Goal: Task Accomplishment & Management: Manage account settings

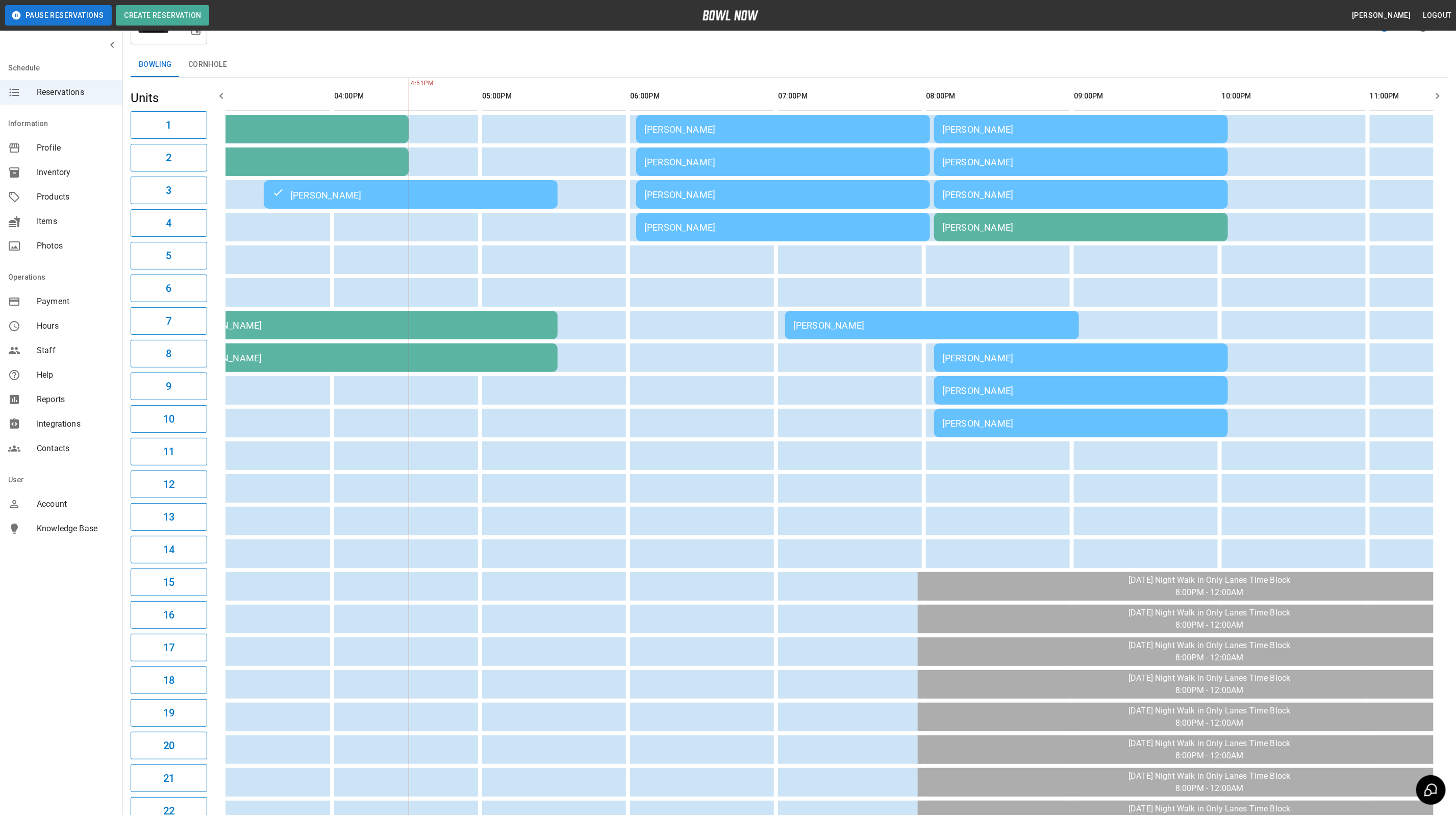
click at [1071, 225] on div "[PERSON_NAME]" at bounding box center [1081, 227] width 278 height 10
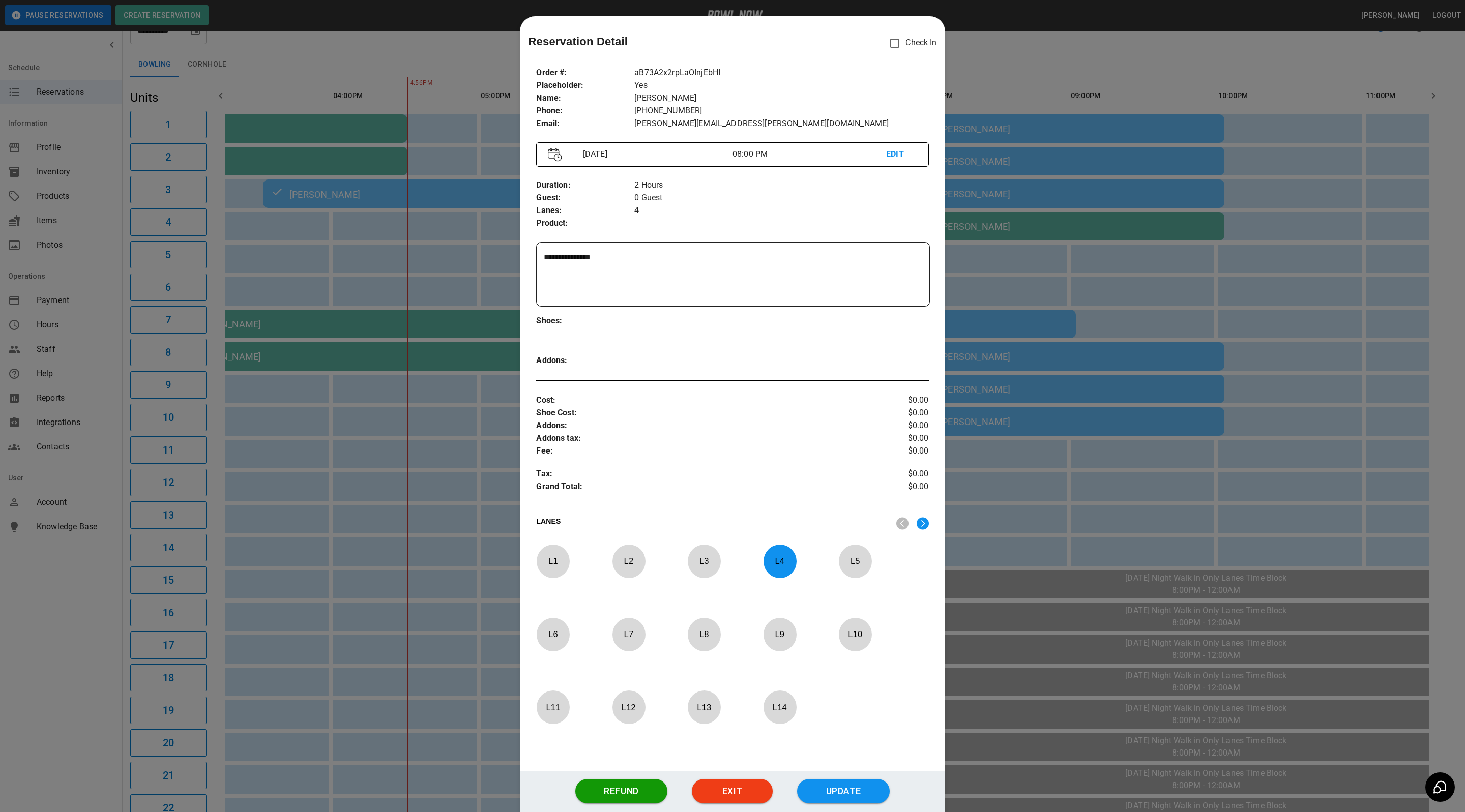
scroll to position [16, 0]
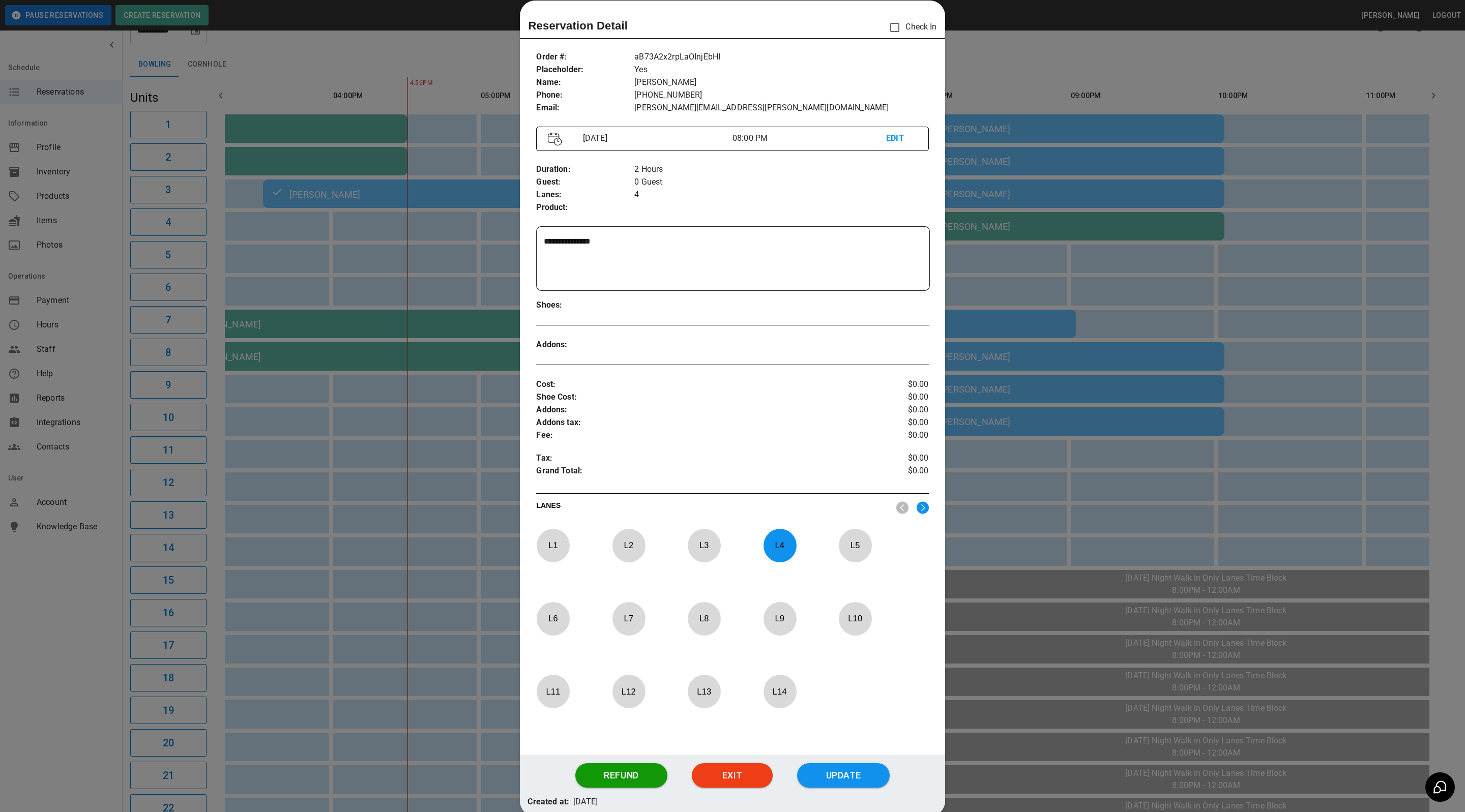
click at [1065, 247] on div at bounding box center [732, 406] width 1465 height 812
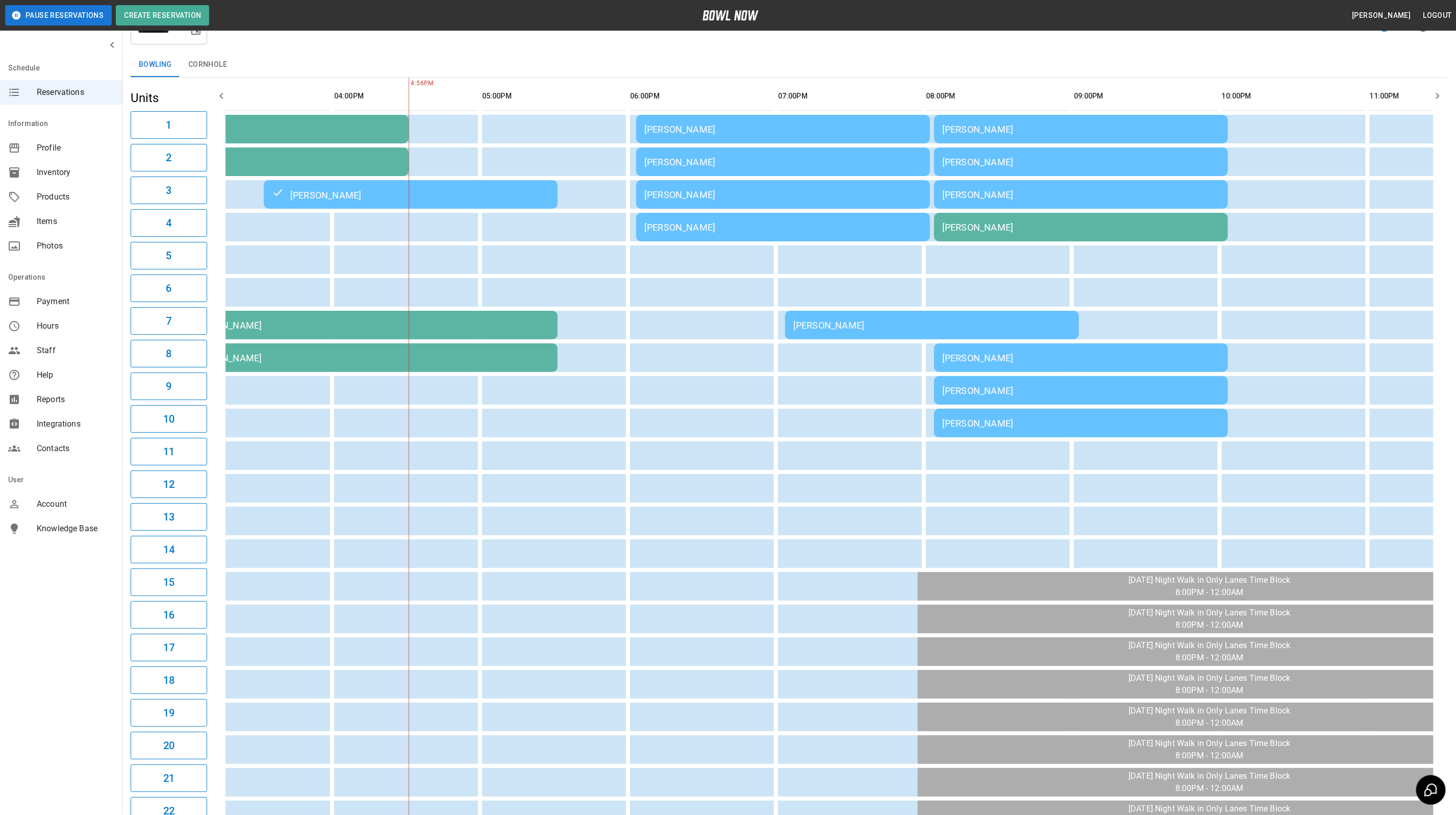
click at [1070, 139] on td "[PERSON_NAME]" at bounding box center [1081, 129] width 294 height 29
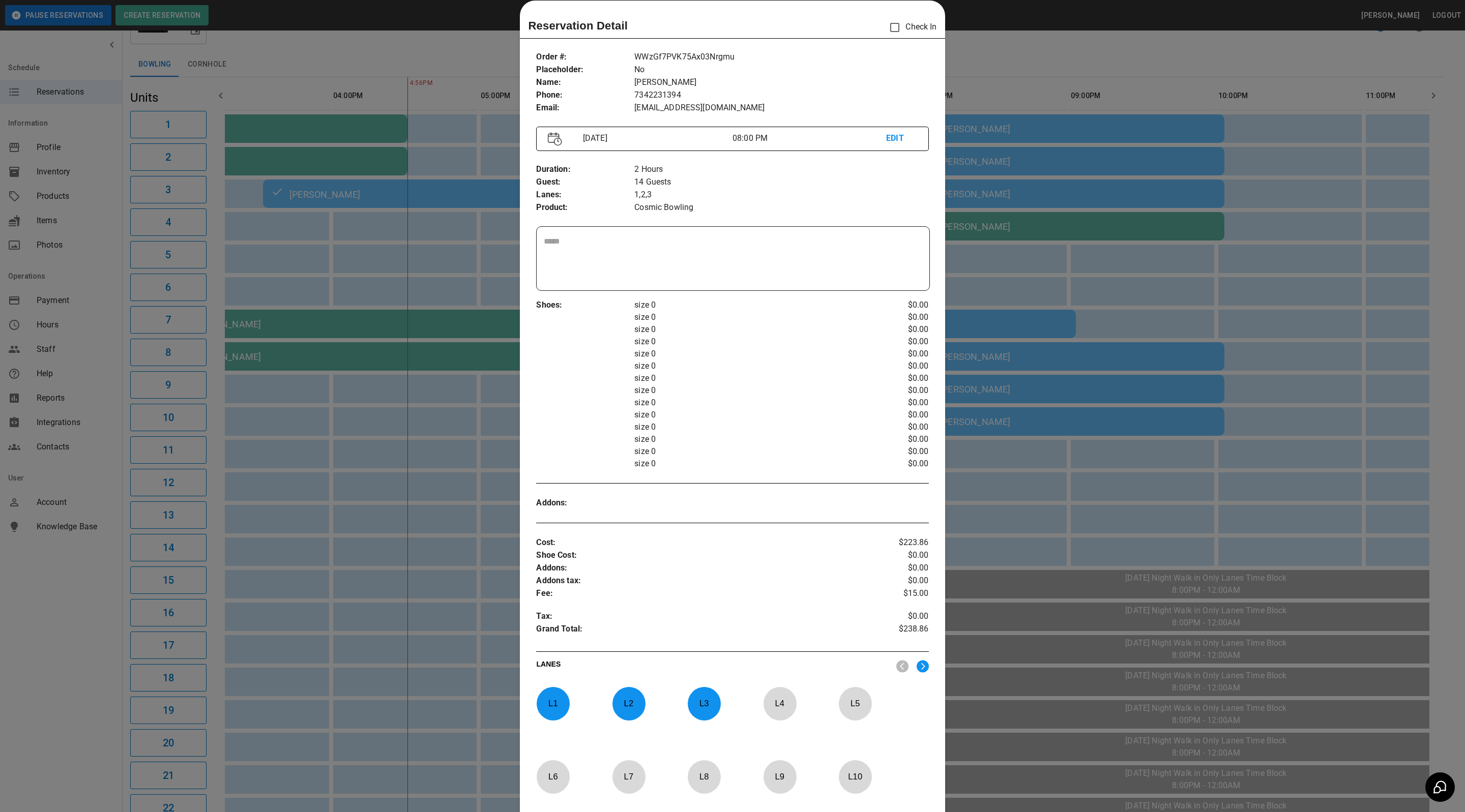
click at [1062, 107] on div at bounding box center [732, 406] width 1465 height 812
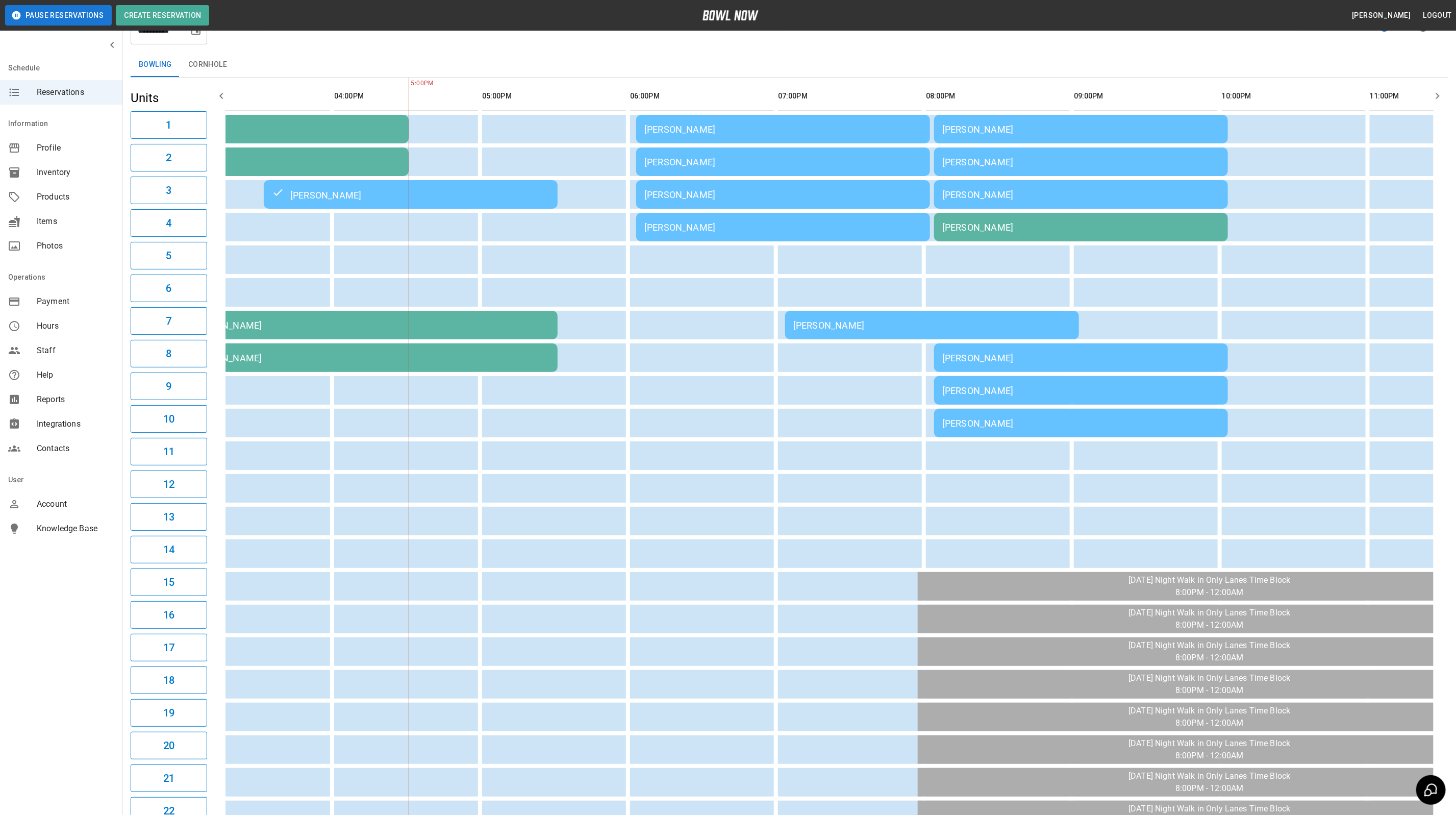
click at [712, 160] on div "[PERSON_NAME]" at bounding box center [783, 162] width 278 height 10
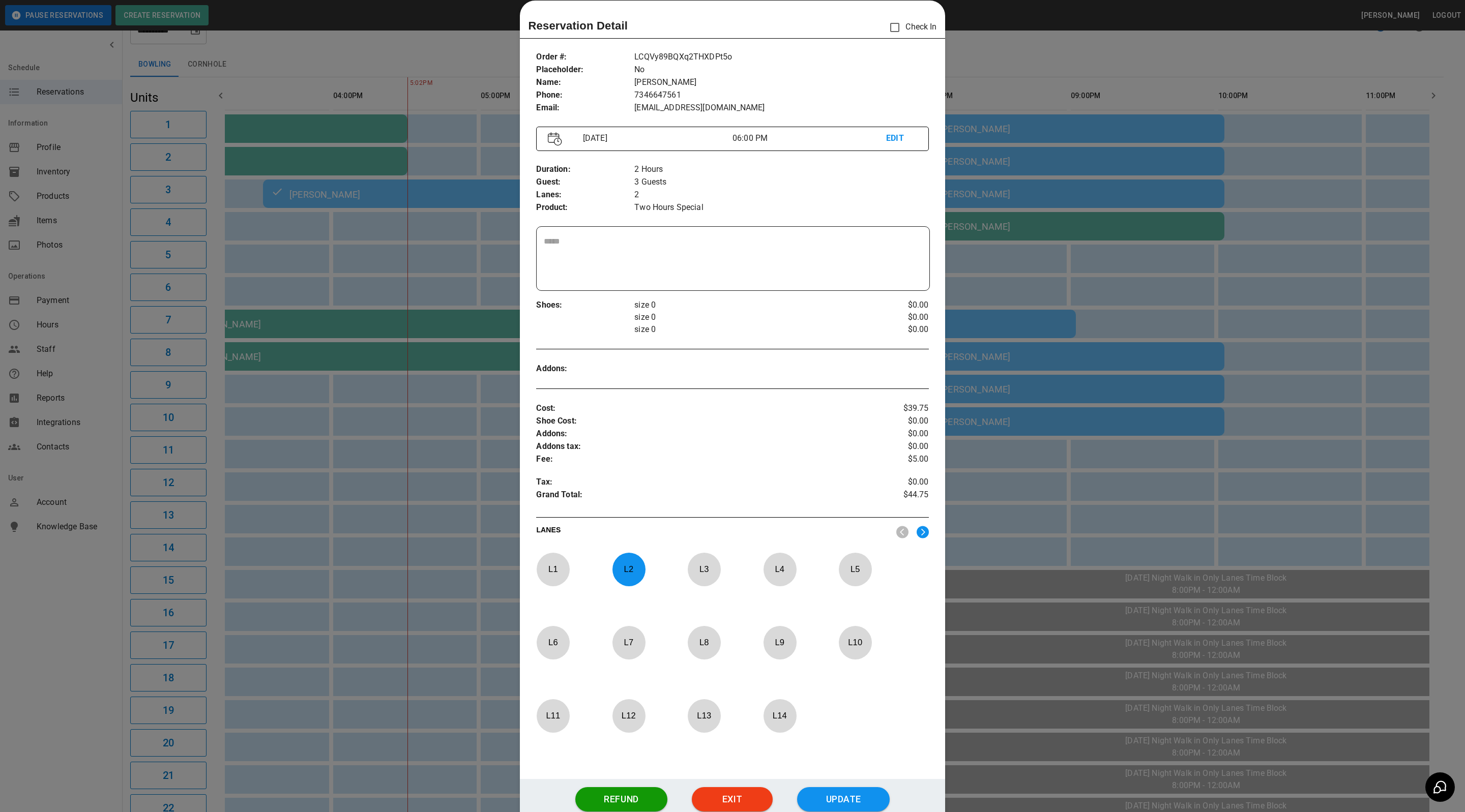
click at [617, 566] on p "L 2" at bounding box center [629, 569] width 34 height 24
drag, startPoint x: 693, startPoint y: 709, endPoint x: 717, endPoint y: 751, distance: 48.4
click at [693, 709] on p "L 13" at bounding box center [704, 715] width 34 height 24
click at [853, 793] on button "Update" at bounding box center [844, 799] width 93 height 24
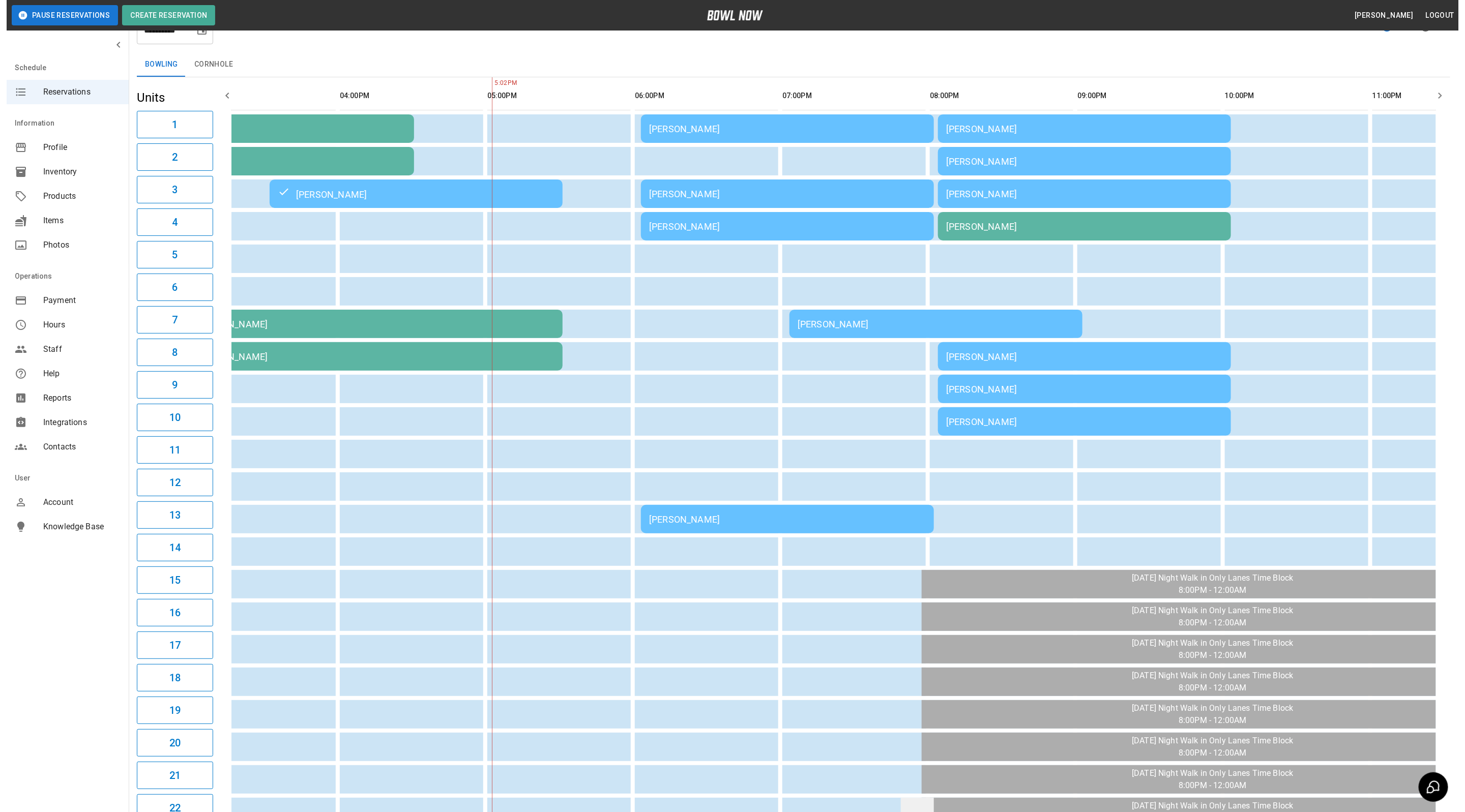
scroll to position [0, 544]
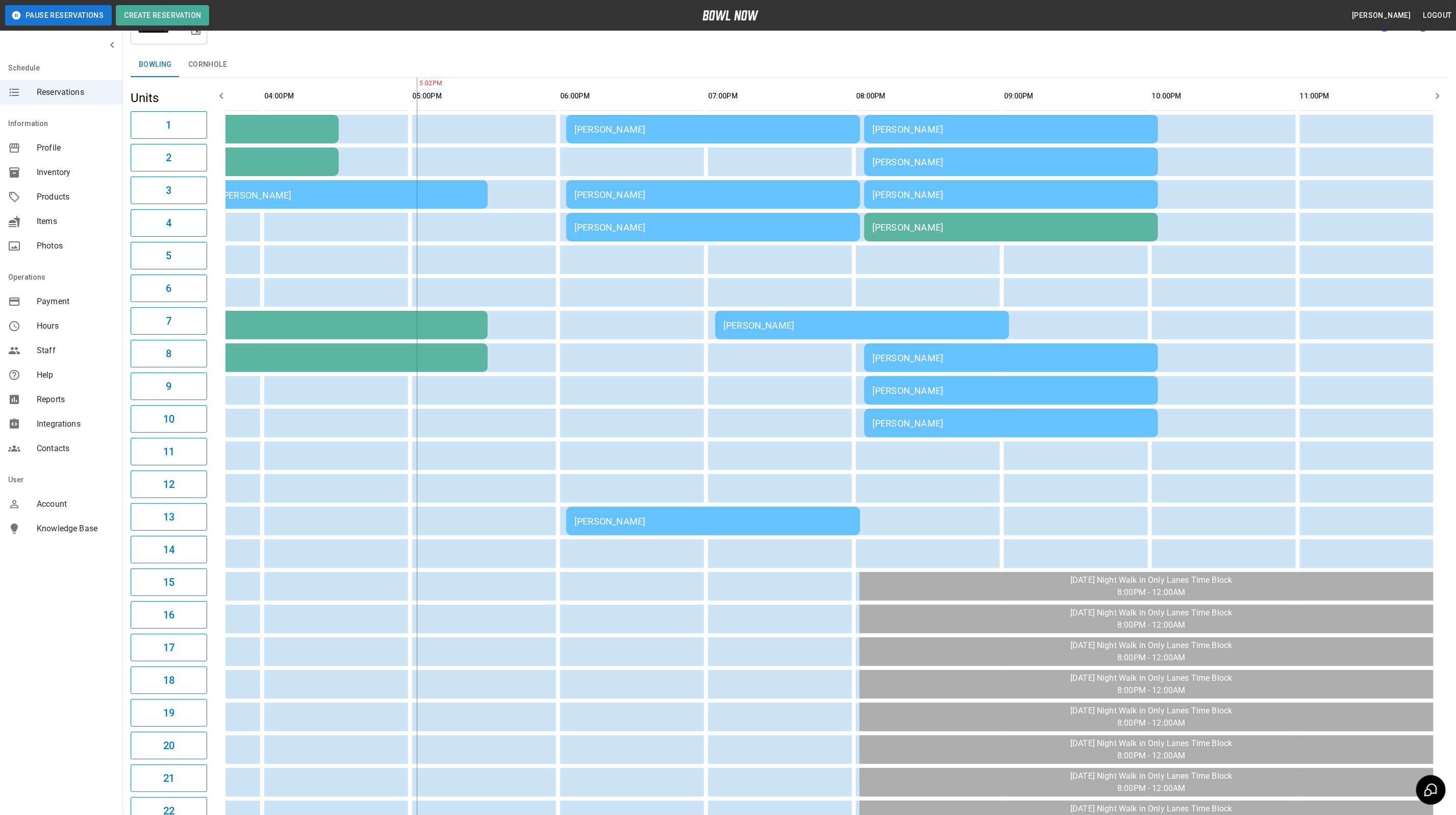
click at [988, 226] on div "[PERSON_NAME]" at bounding box center [1011, 227] width 278 height 10
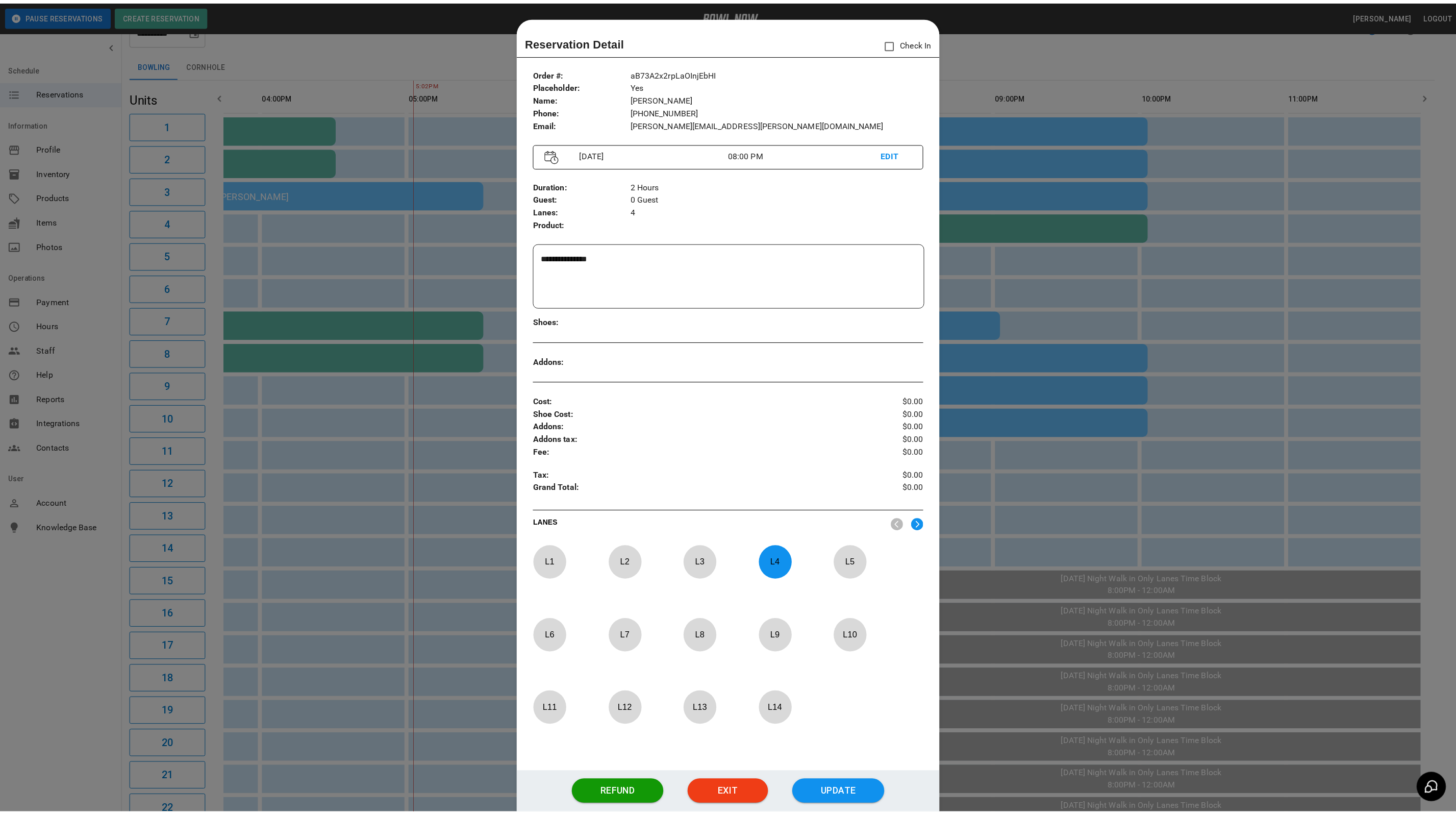
scroll to position [16, 0]
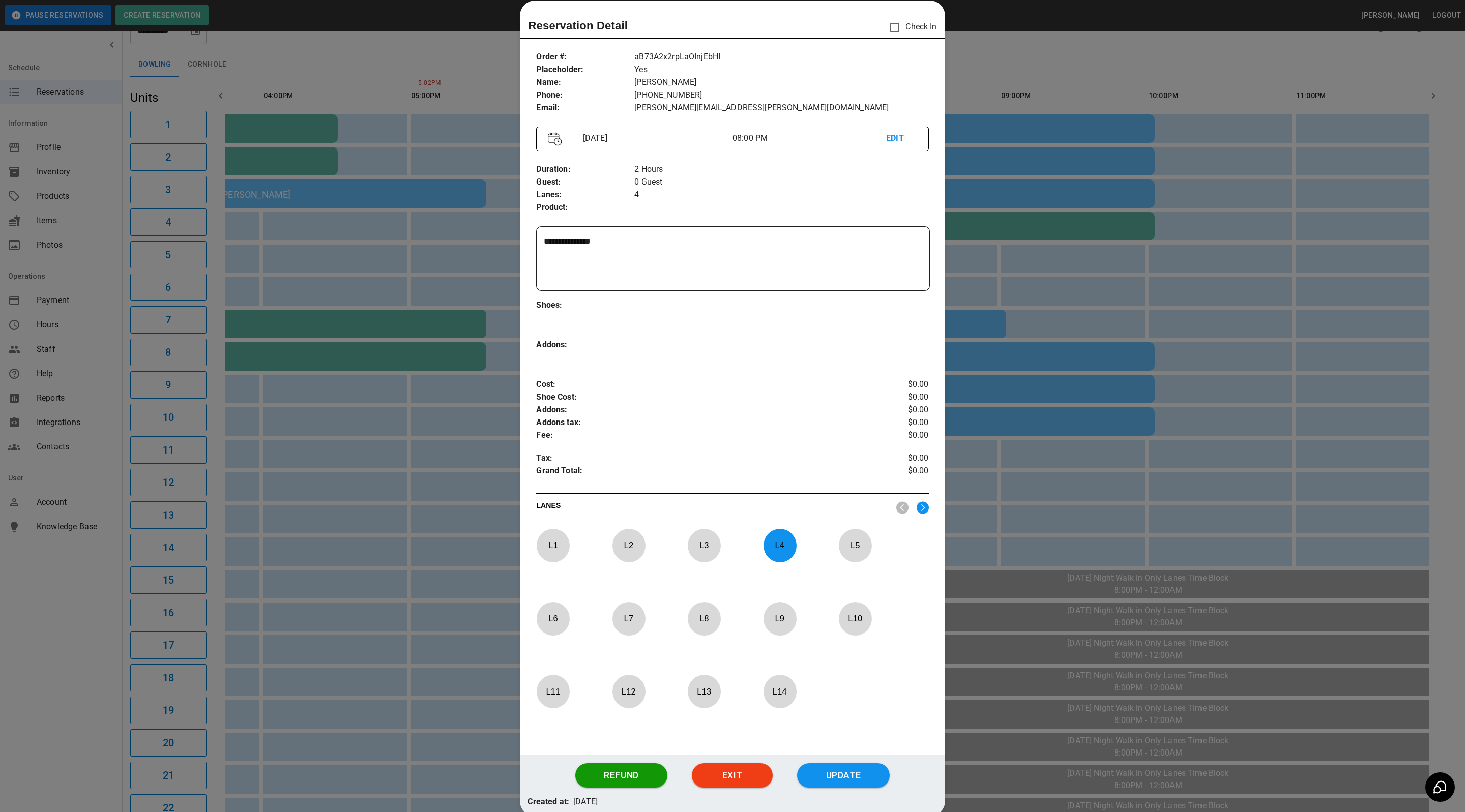
click at [986, 66] on div at bounding box center [732, 406] width 1465 height 812
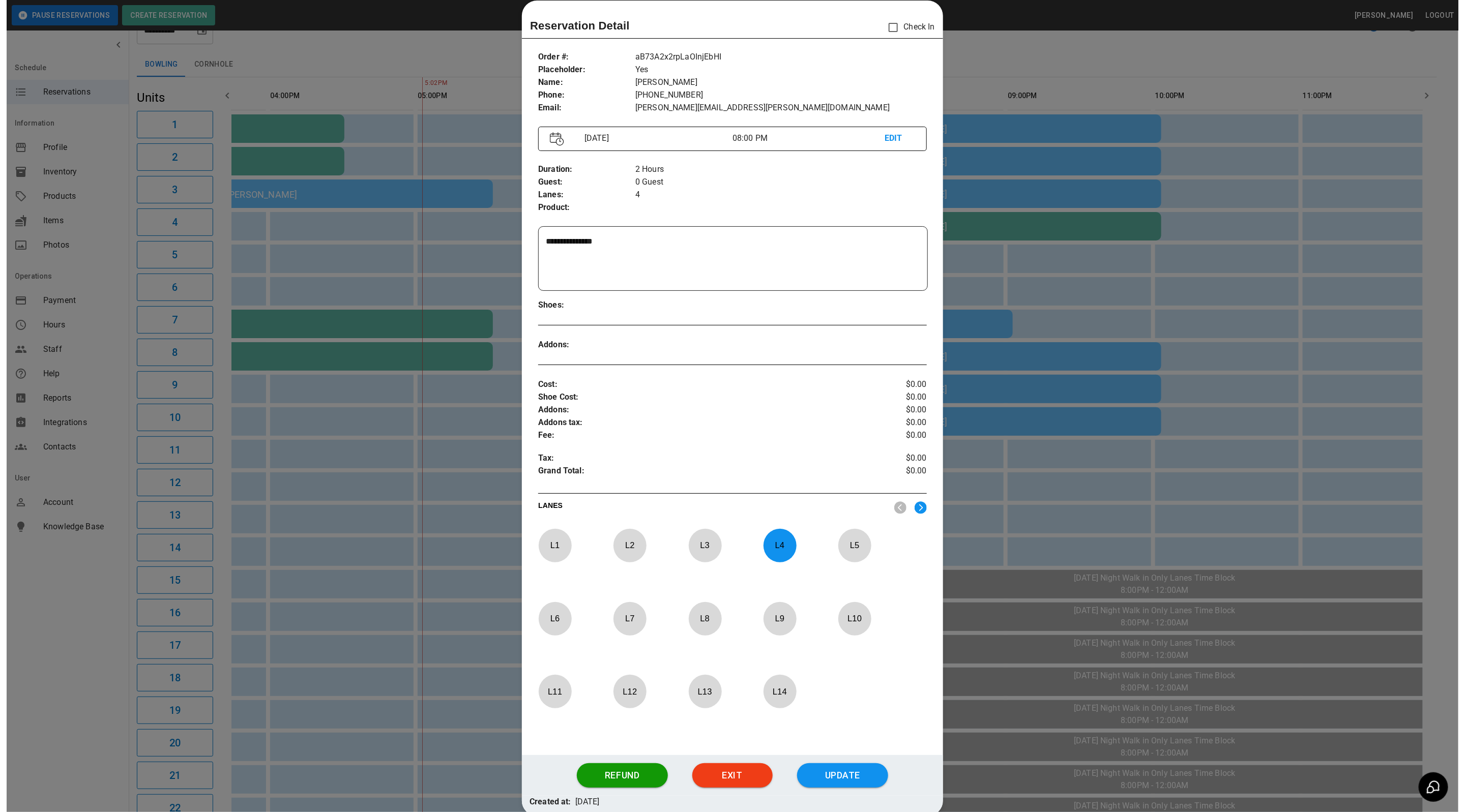
scroll to position [0, 531]
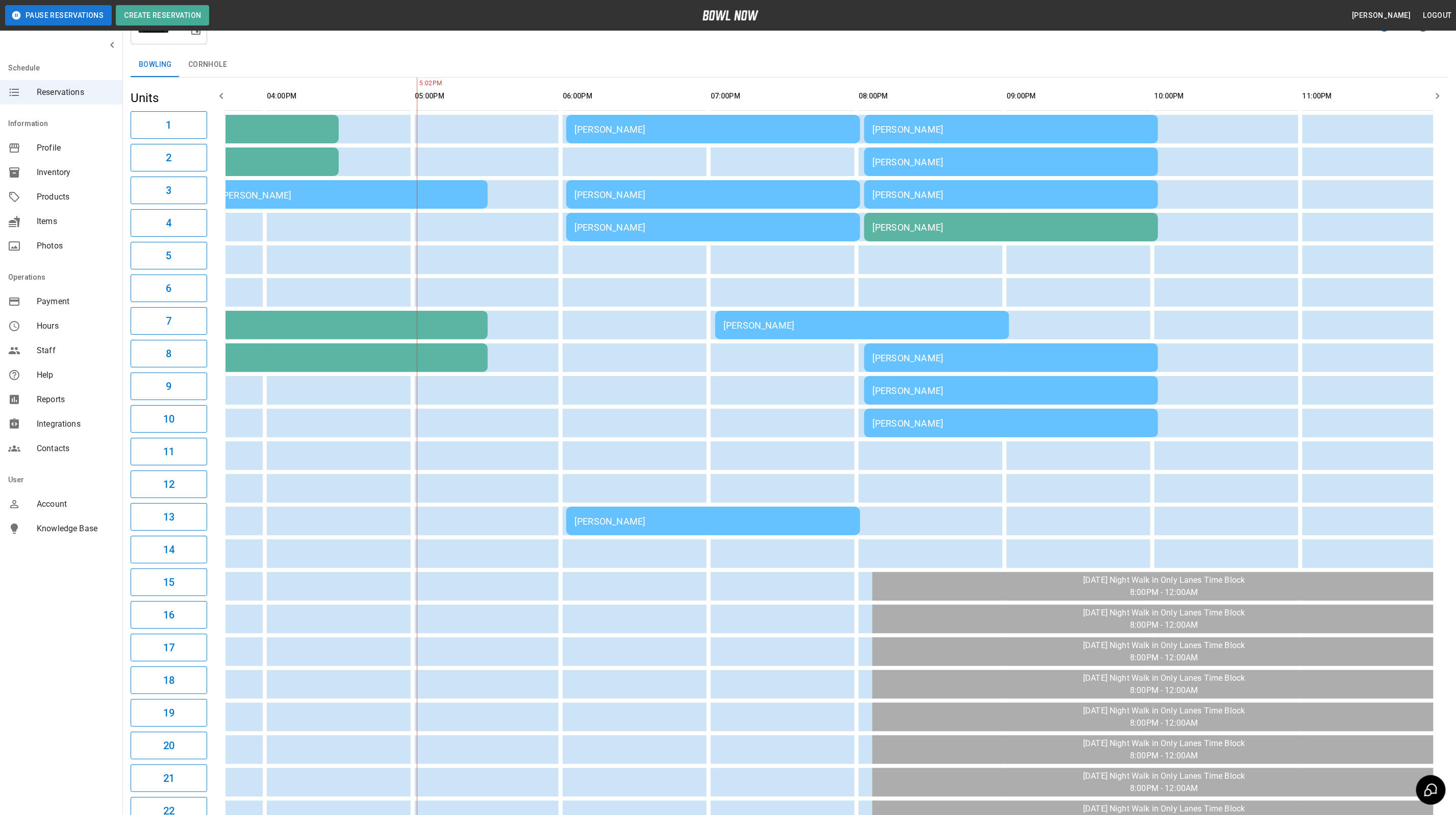
click at [944, 139] on td "[PERSON_NAME]" at bounding box center [1011, 129] width 294 height 29
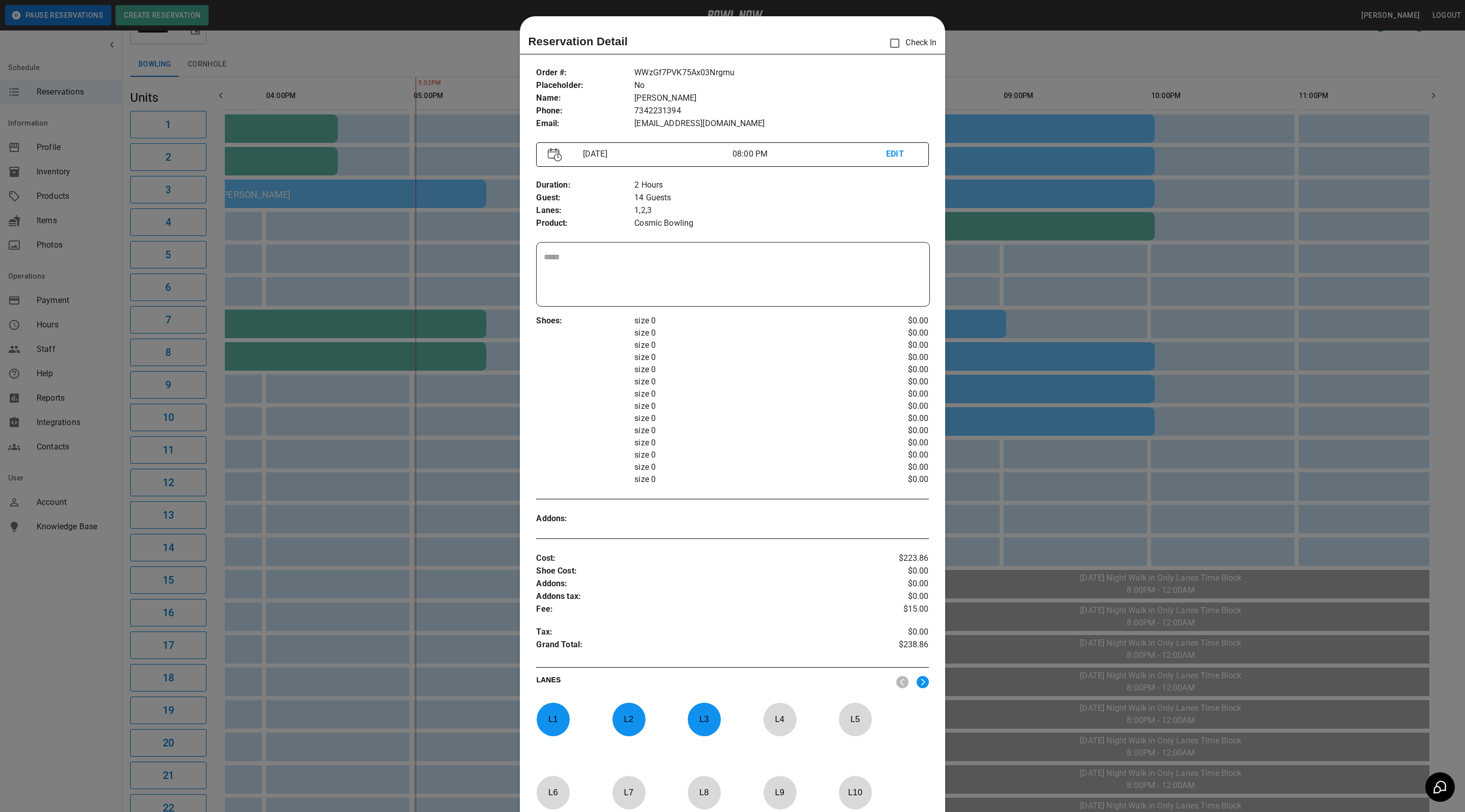
scroll to position [16, 0]
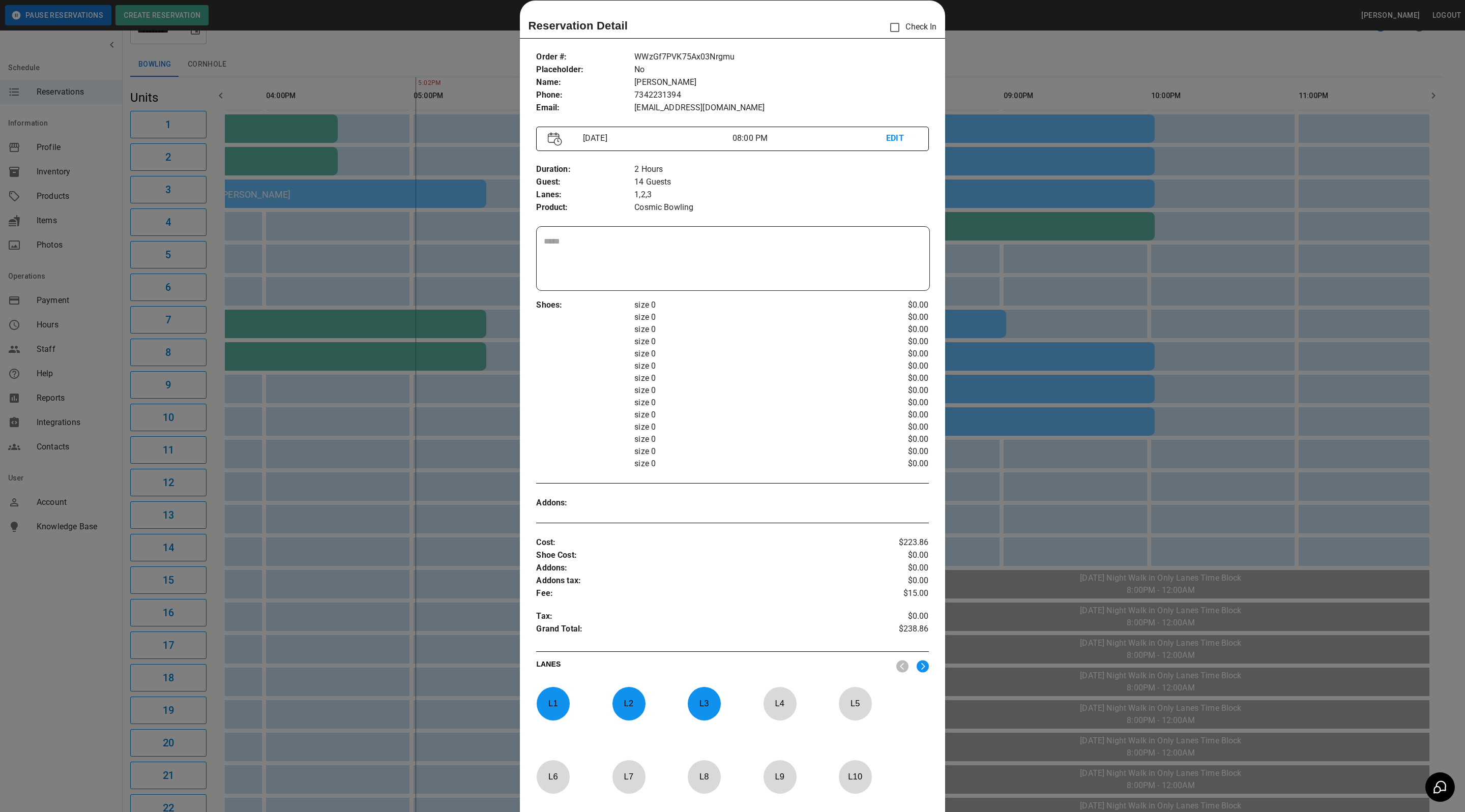
click at [986, 45] on div at bounding box center [732, 406] width 1465 height 812
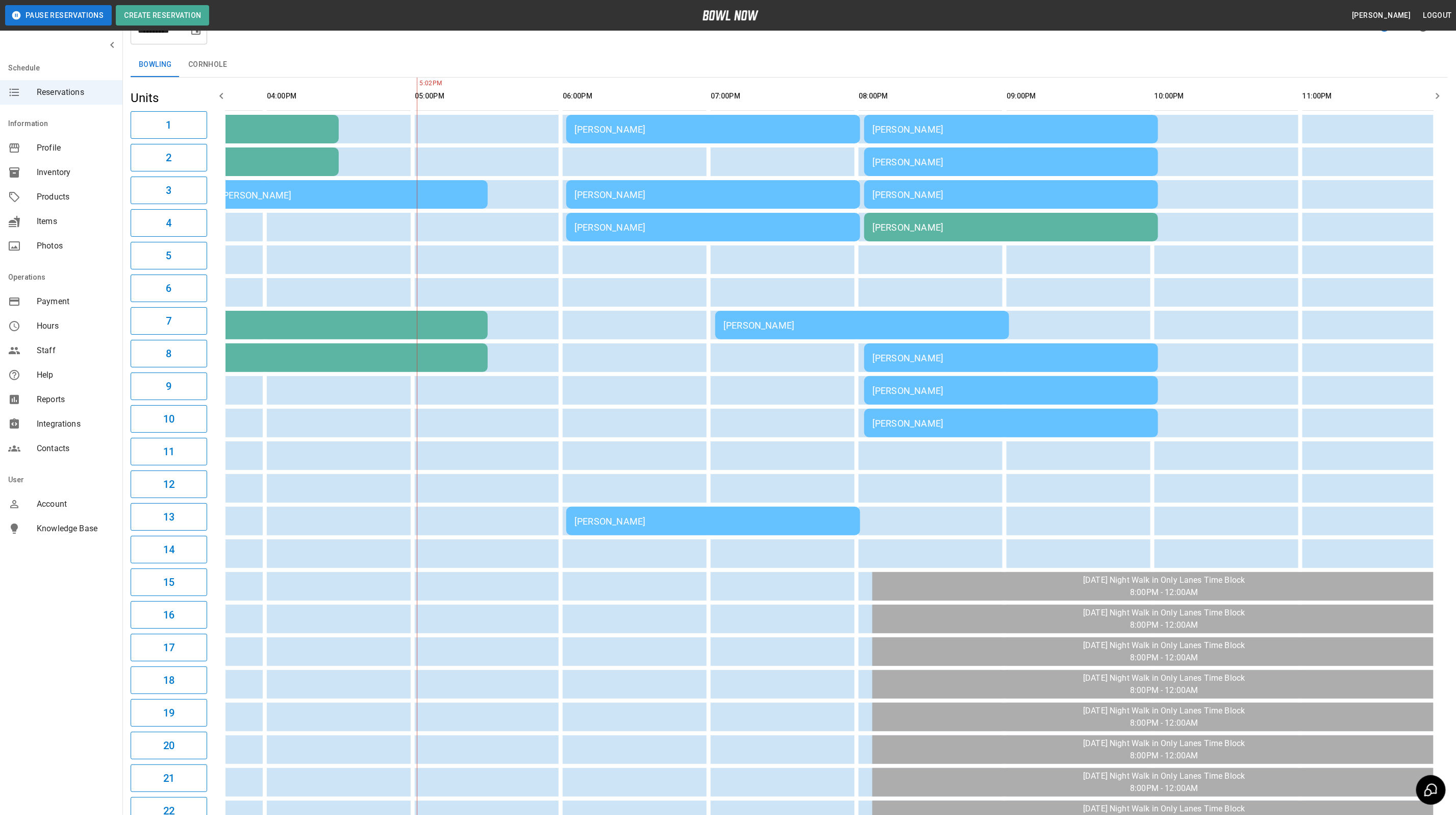
click at [674, 197] on div "[PERSON_NAME]" at bounding box center [713, 194] width 278 height 10
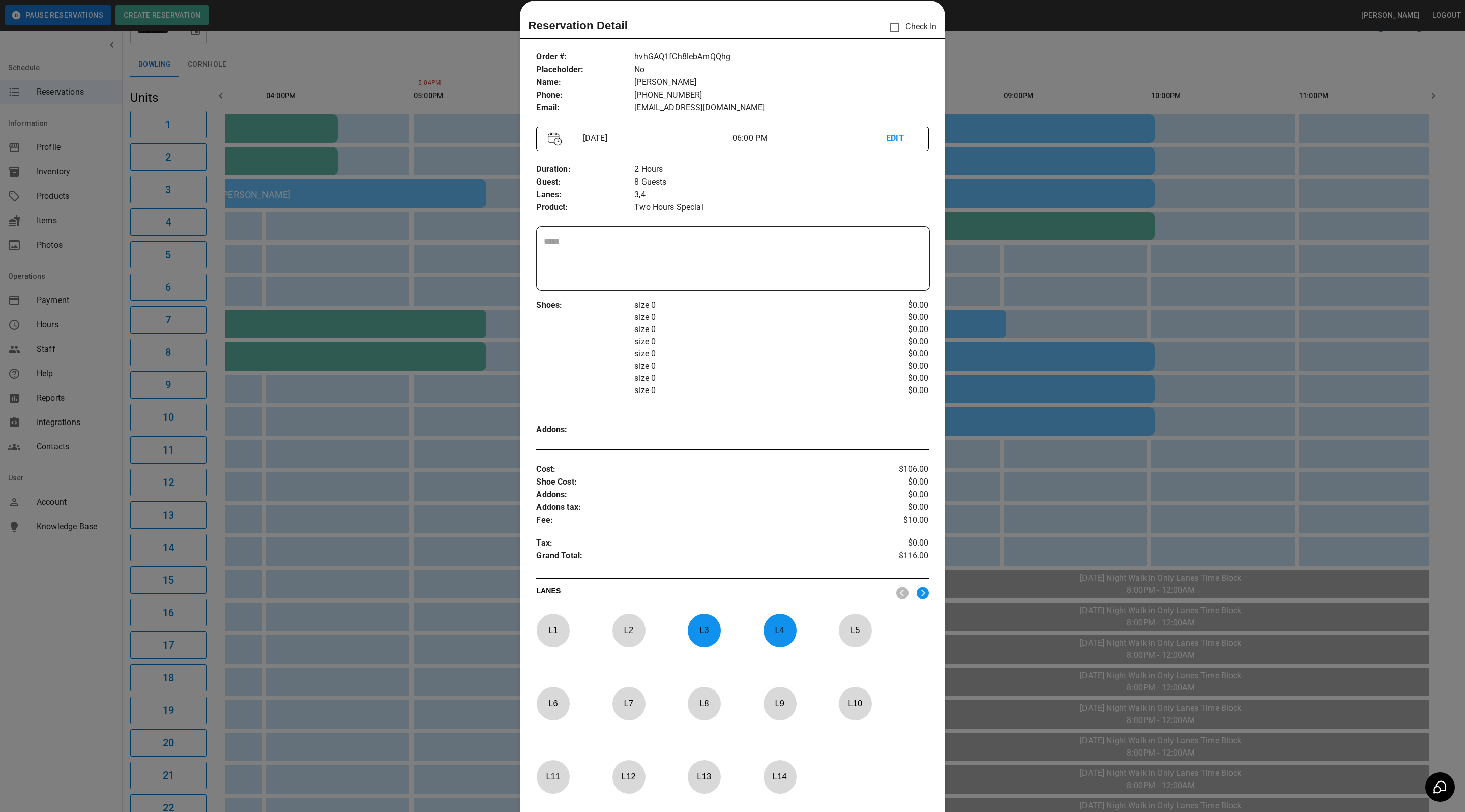
click at [1065, 249] on div at bounding box center [732, 406] width 1465 height 812
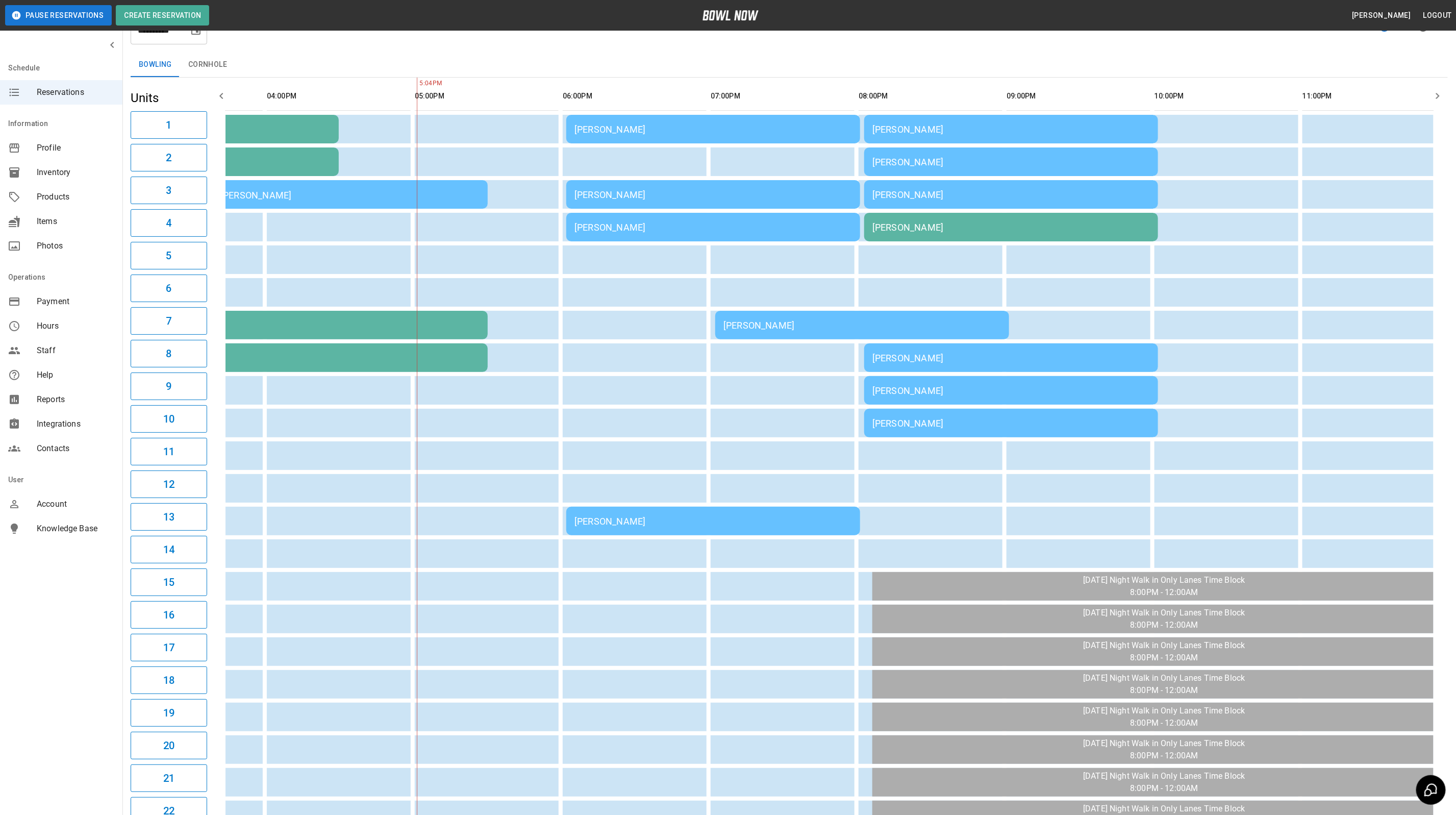
click at [761, 133] on div "[PERSON_NAME]" at bounding box center [713, 129] width 278 height 10
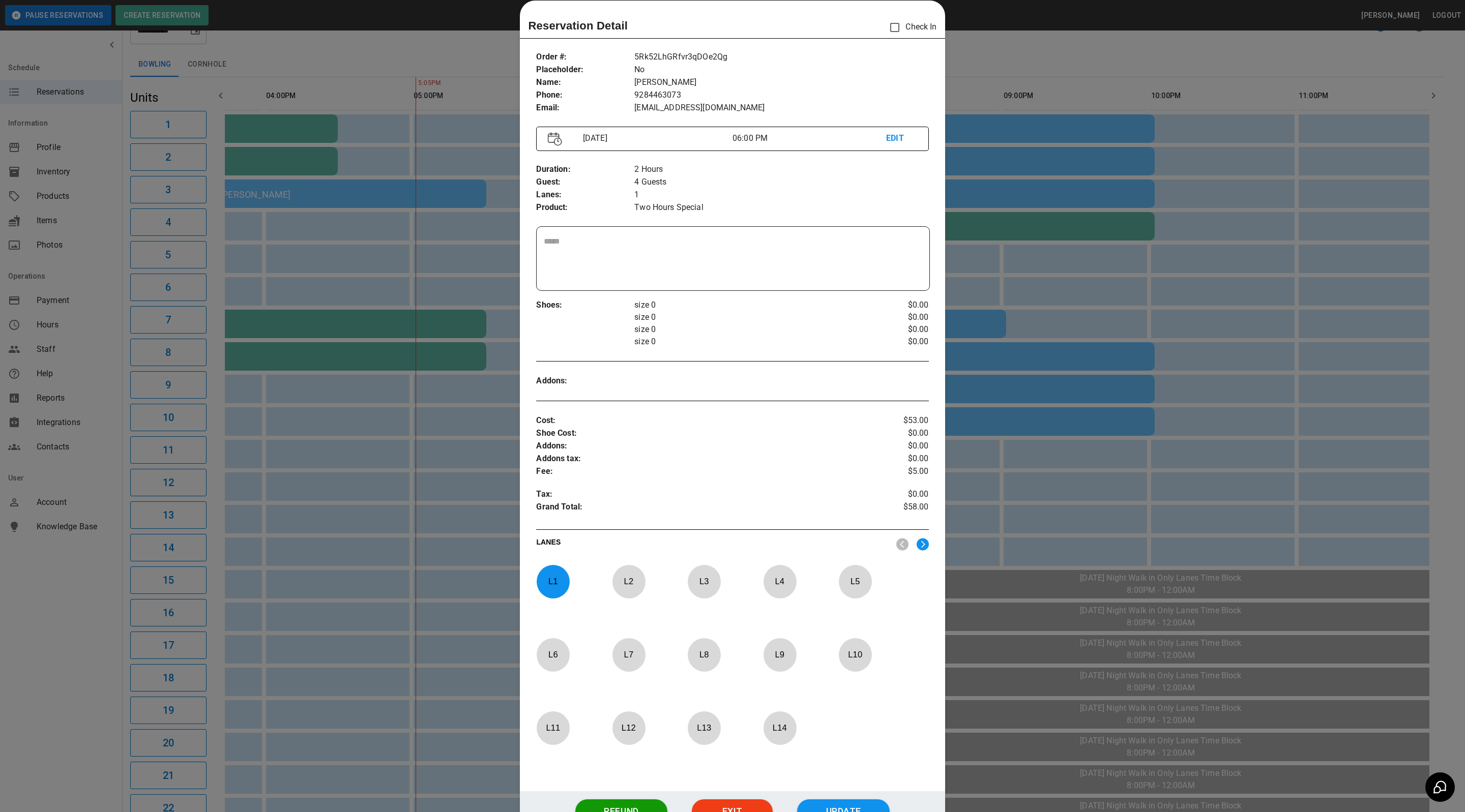
drag, startPoint x: 1117, startPoint y: 118, endPoint x: 1106, endPoint y: 115, distance: 11.4
click at [1117, 116] on div at bounding box center [732, 406] width 1465 height 812
